Goal: Find contact information: Find contact information

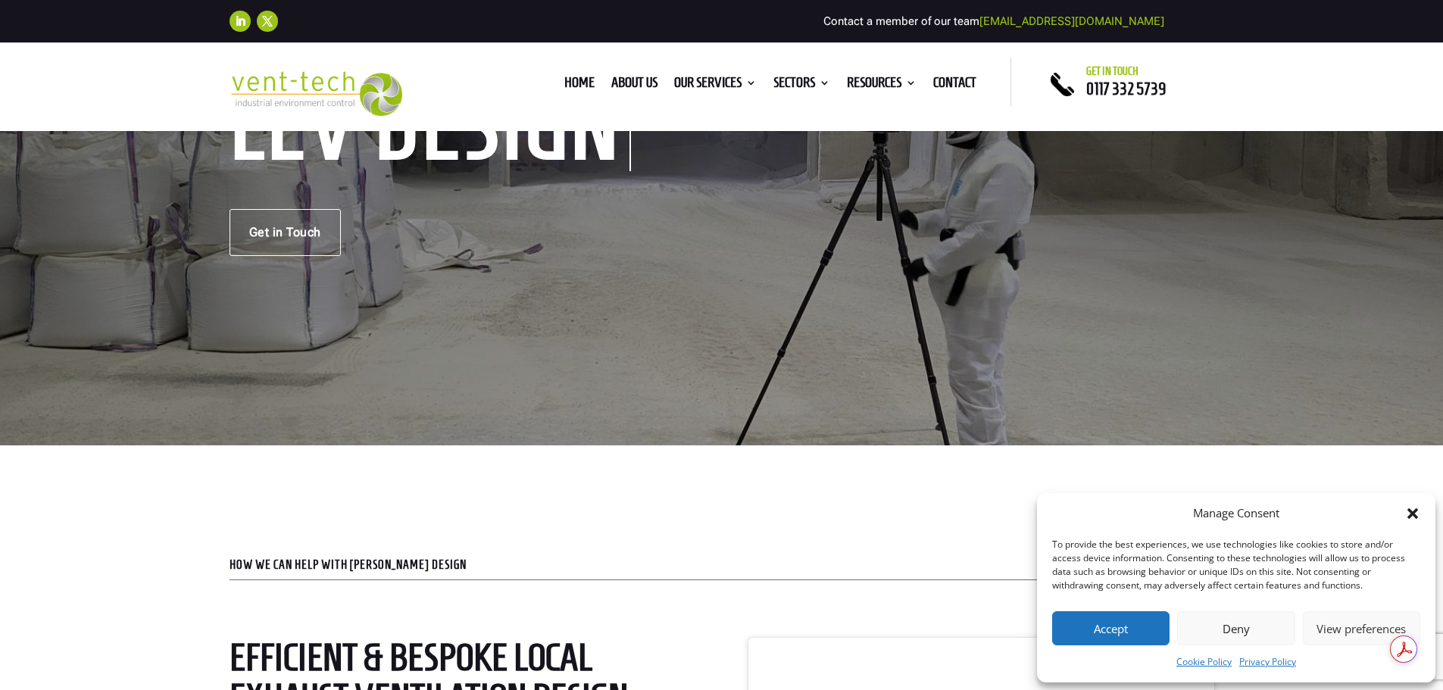
scroll to position [227, 0]
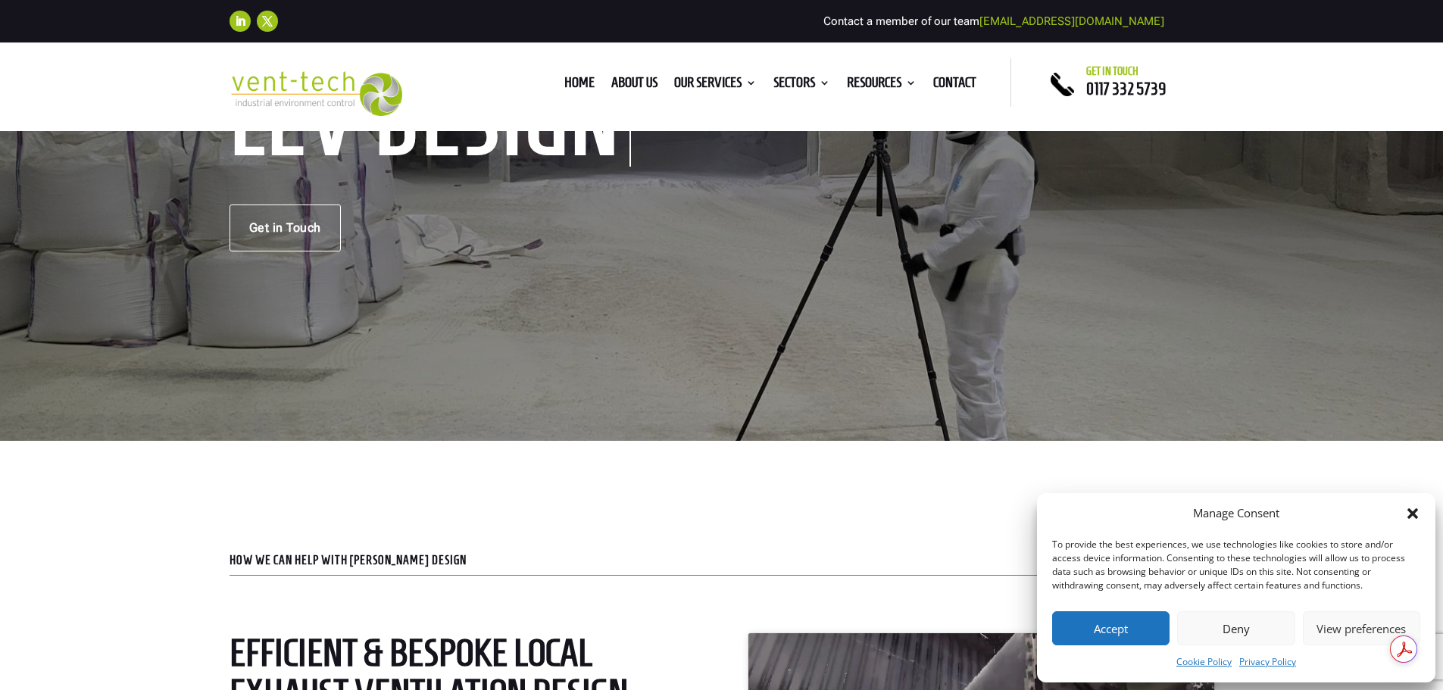
click at [1115, 626] on button "Accept" at bounding box center [1110, 628] width 117 height 34
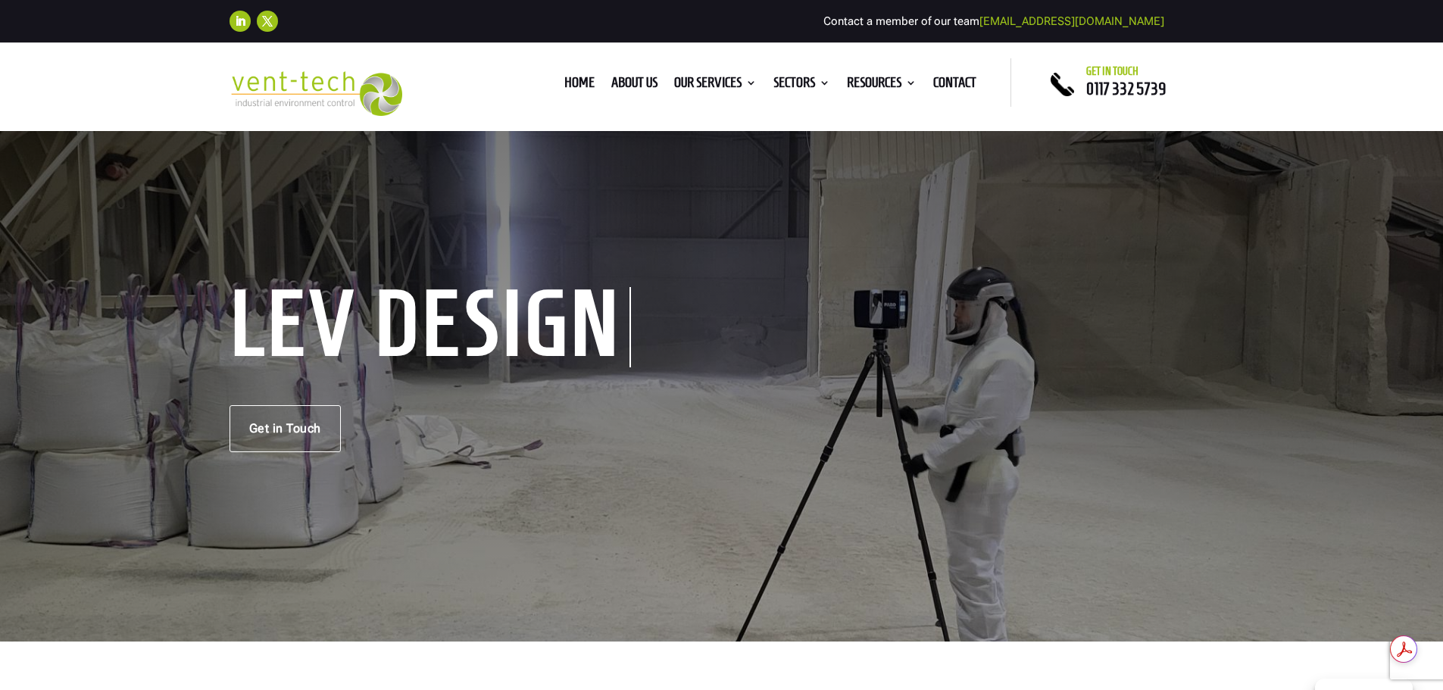
scroll to position [0, 0]
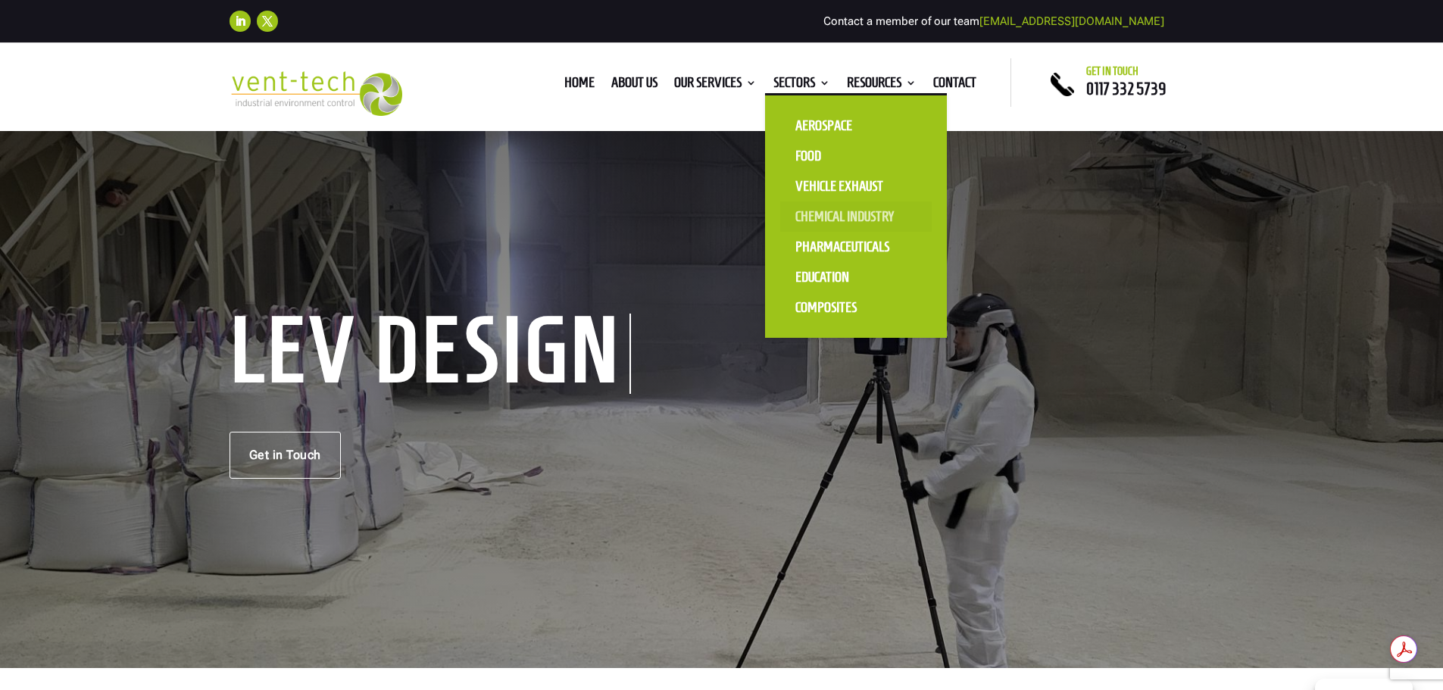
click at [835, 208] on link "Chemical Industry" at bounding box center [855, 216] width 151 height 30
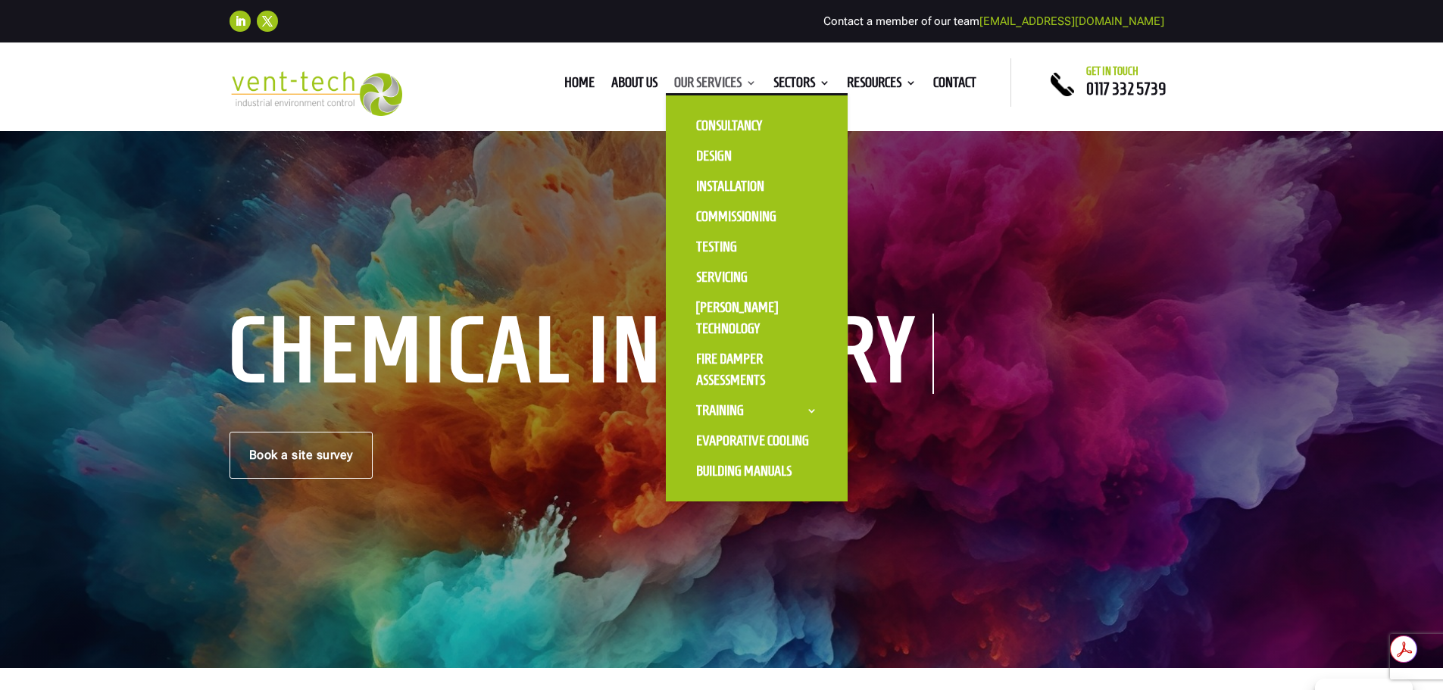
click at [708, 78] on link "Our Services" at bounding box center [715, 85] width 83 height 17
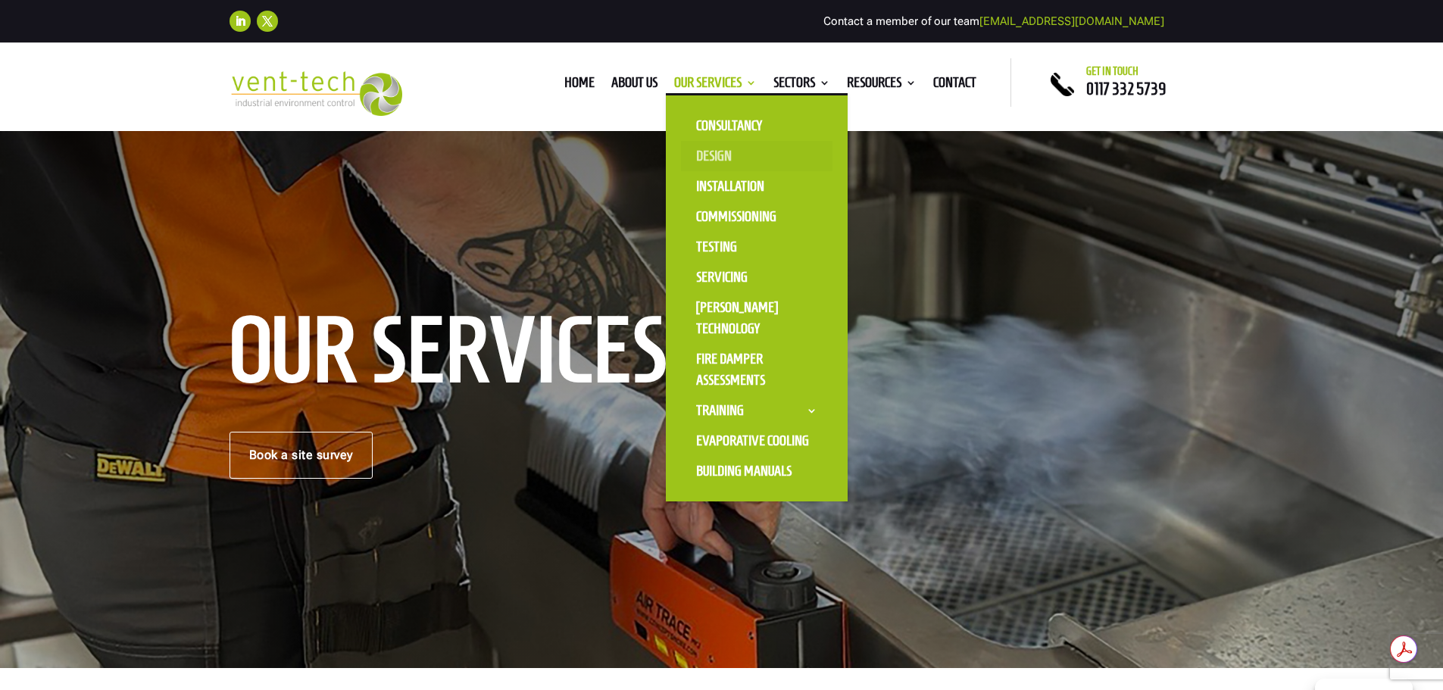
click at [704, 147] on link "Design" at bounding box center [756, 156] width 151 height 30
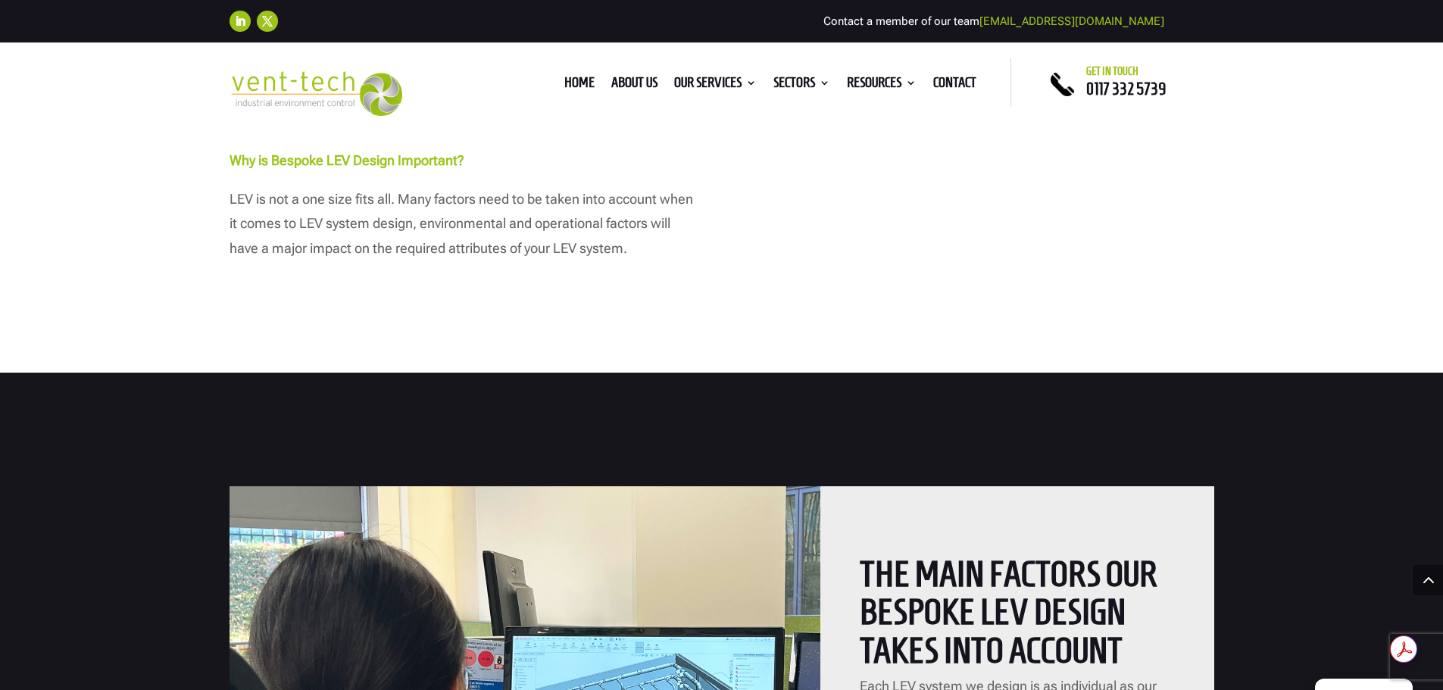
scroll to position [454, 0]
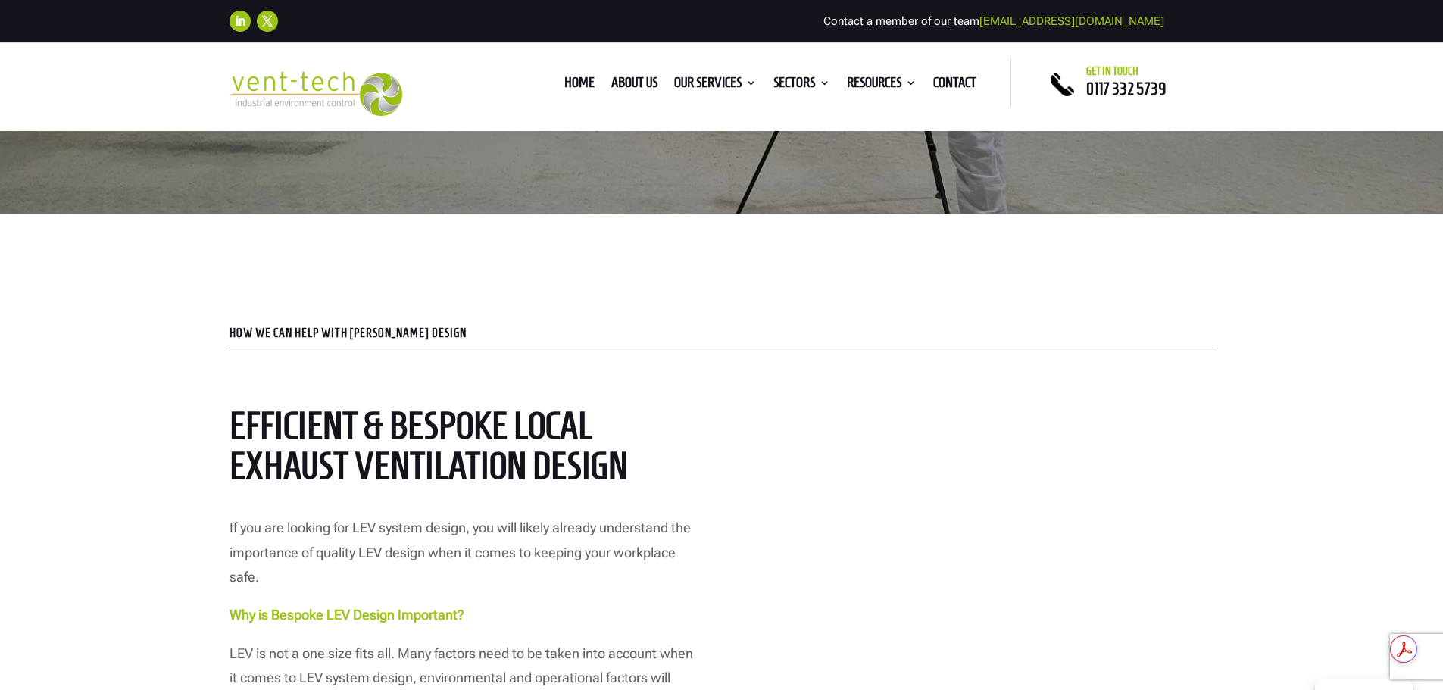
click at [1104, 82] on span "0117 332 5739" at bounding box center [1126, 89] width 80 height 18
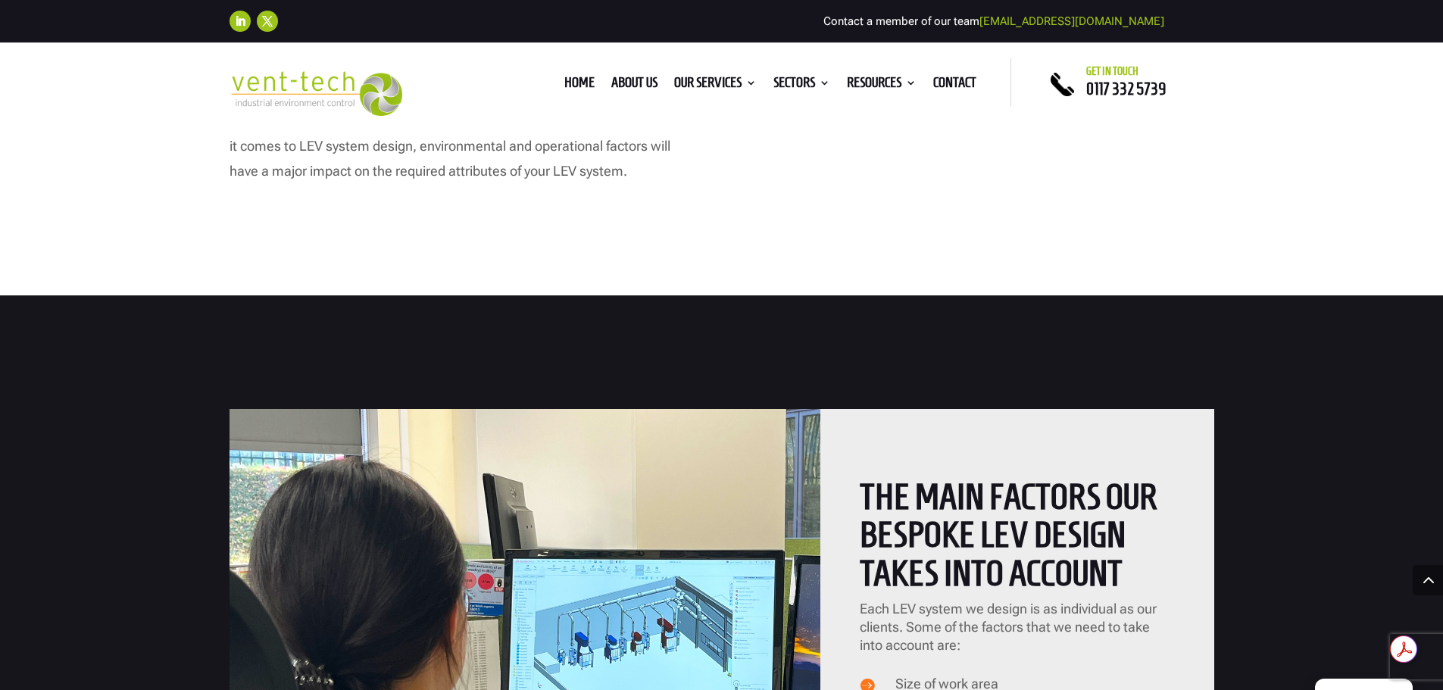
scroll to position [985, 0]
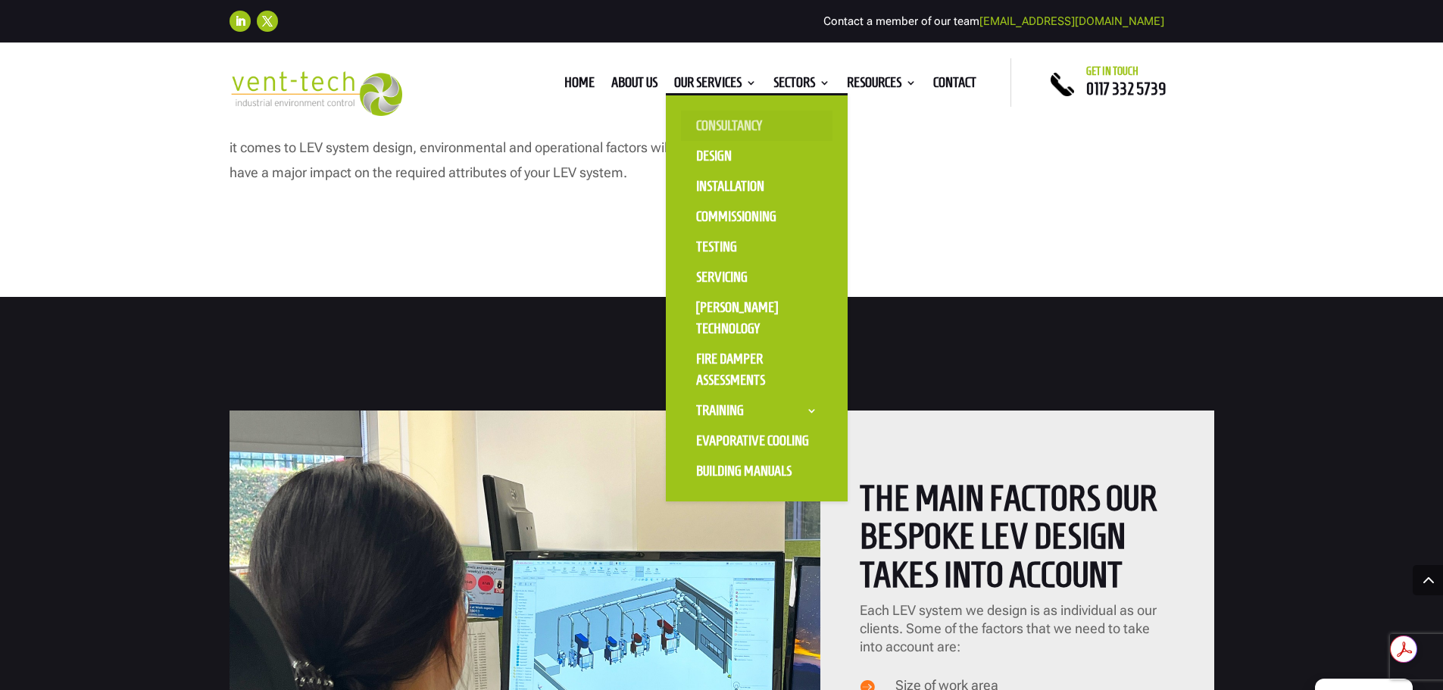
click at [729, 114] on link "Consultancy" at bounding box center [756, 126] width 151 height 30
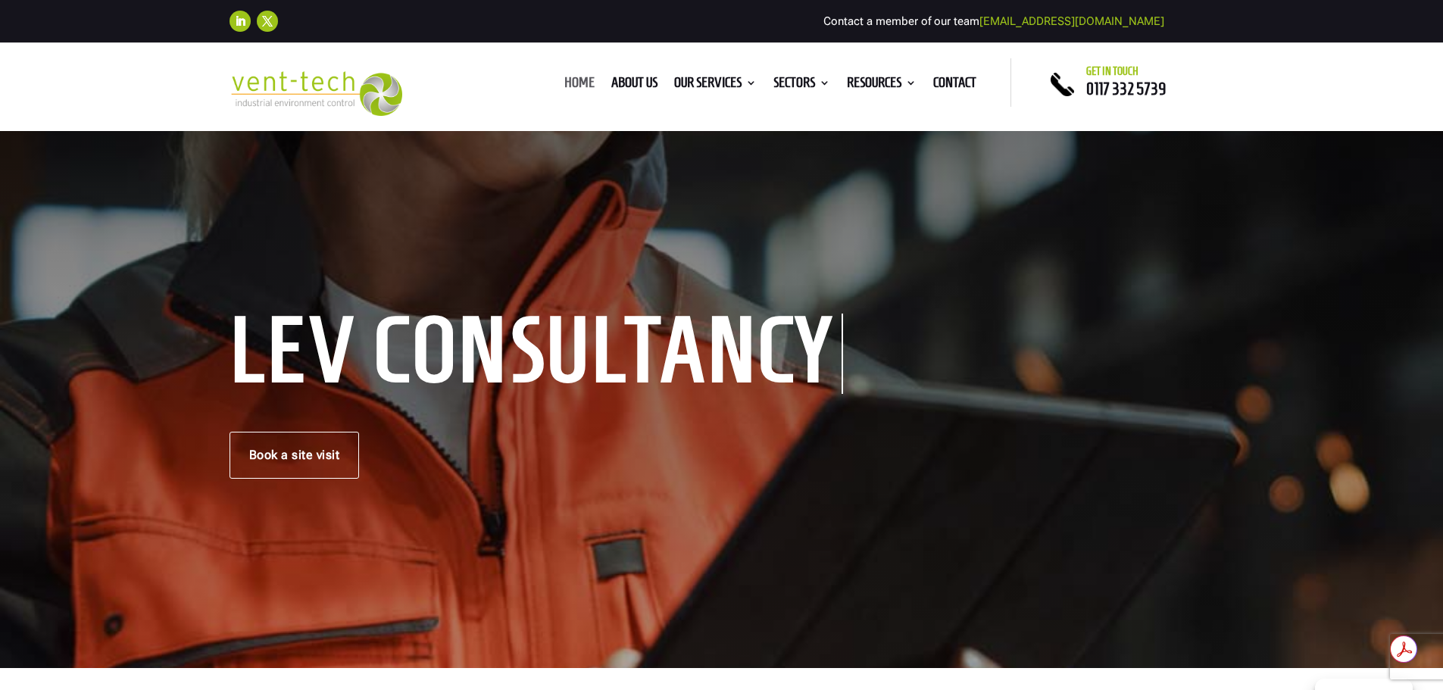
click at [573, 77] on link "Home" at bounding box center [579, 85] width 30 height 17
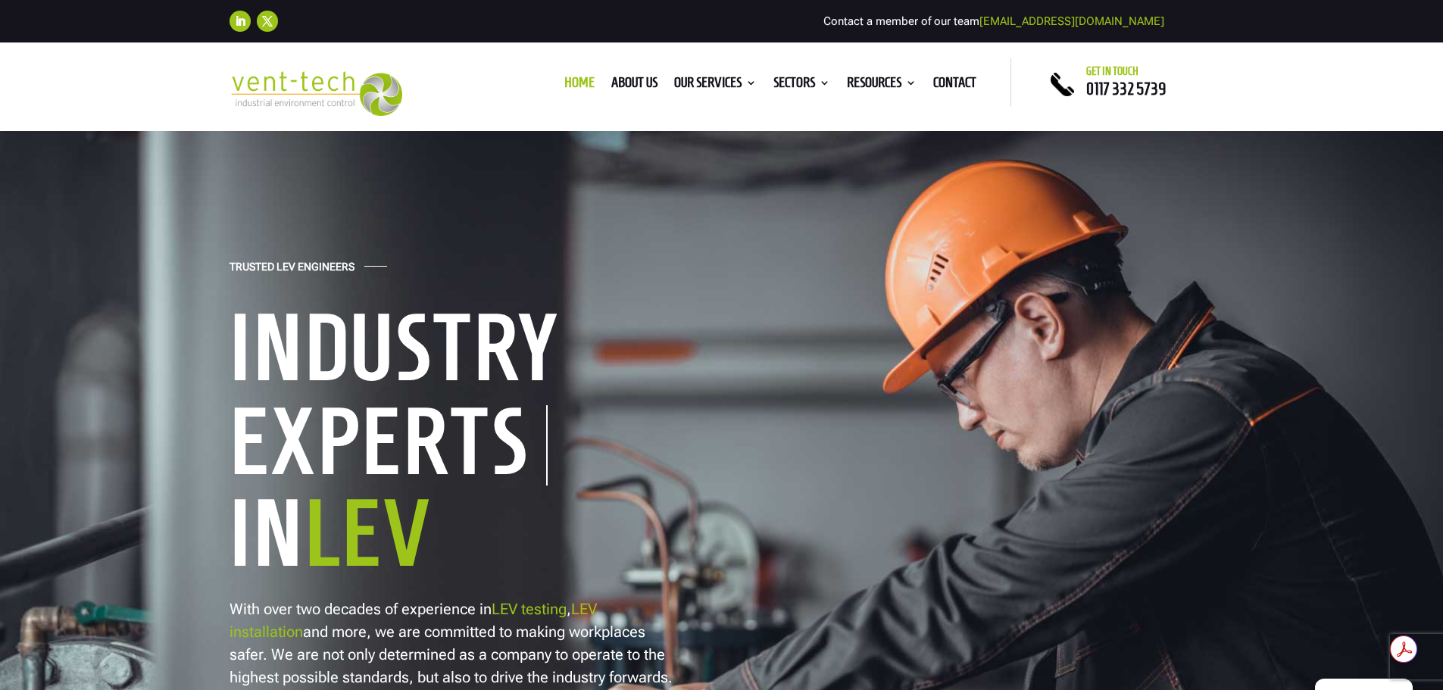
click at [1129, 83] on span "0117 332 5739" at bounding box center [1126, 89] width 80 height 18
click at [628, 77] on link "About us" at bounding box center [634, 85] width 46 height 17
